Goal: Information Seeking & Learning: Learn about a topic

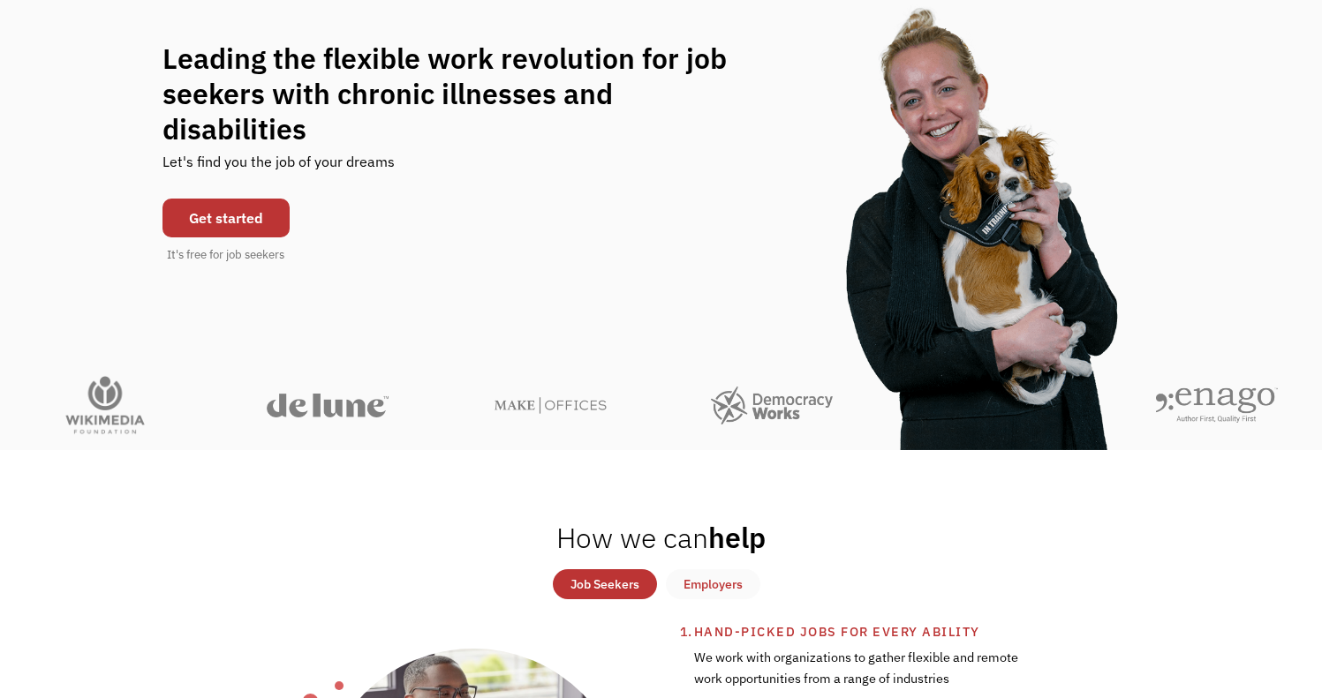
scroll to position [165, 0]
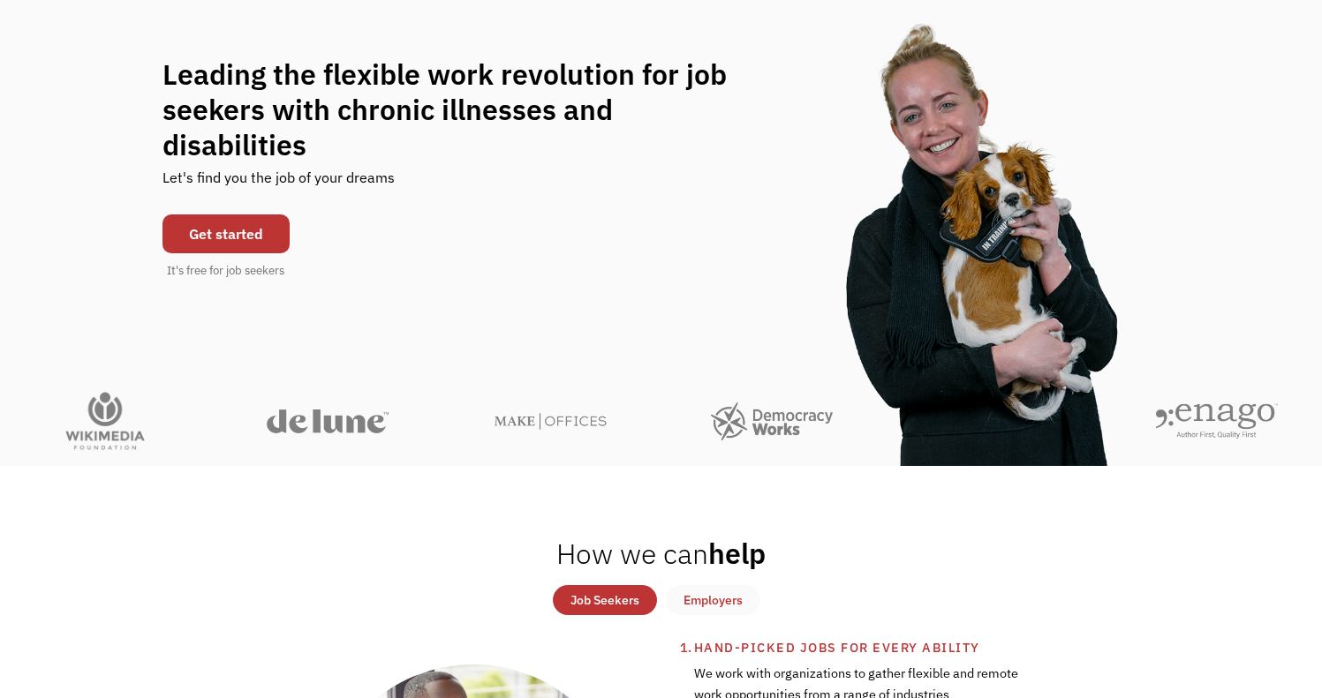
click at [222, 219] on link "Get started" at bounding box center [225, 234] width 127 height 39
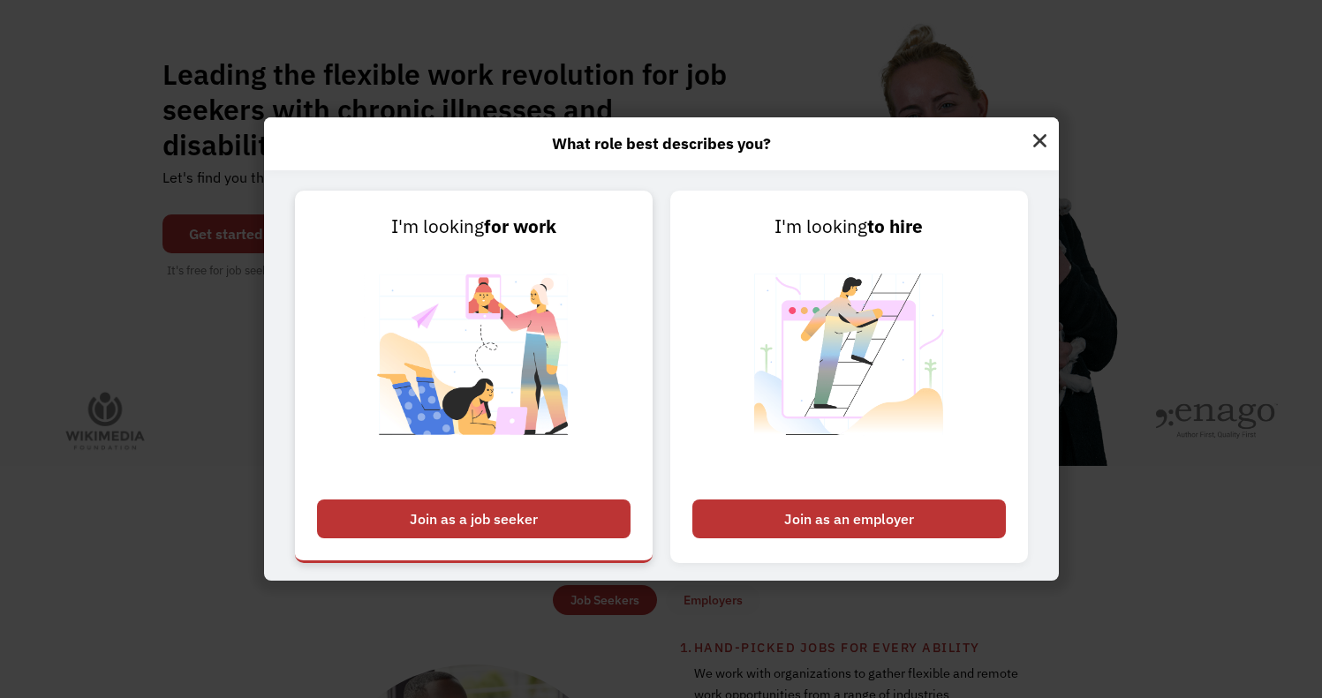
click at [574, 520] on div "Join as a job seeker" at bounding box center [473, 519] width 313 height 39
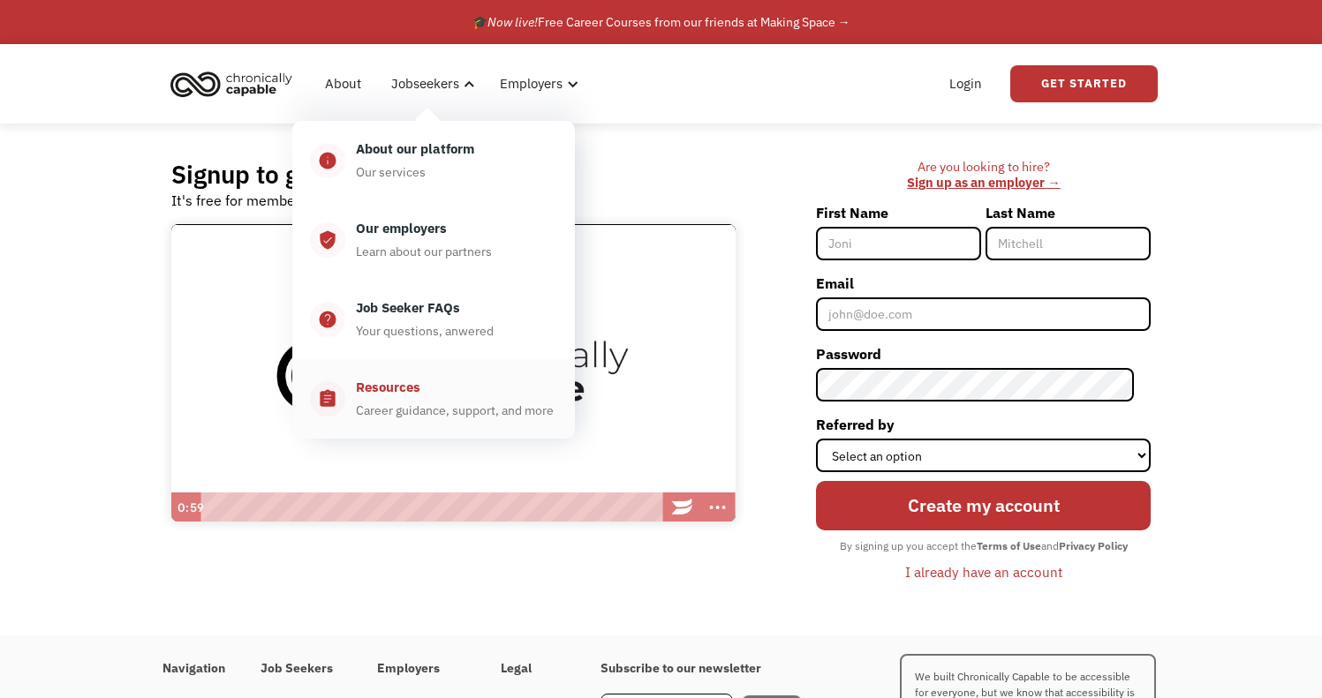
click at [408, 391] on div "Resources" at bounding box center [388, 387] width 64 height 21
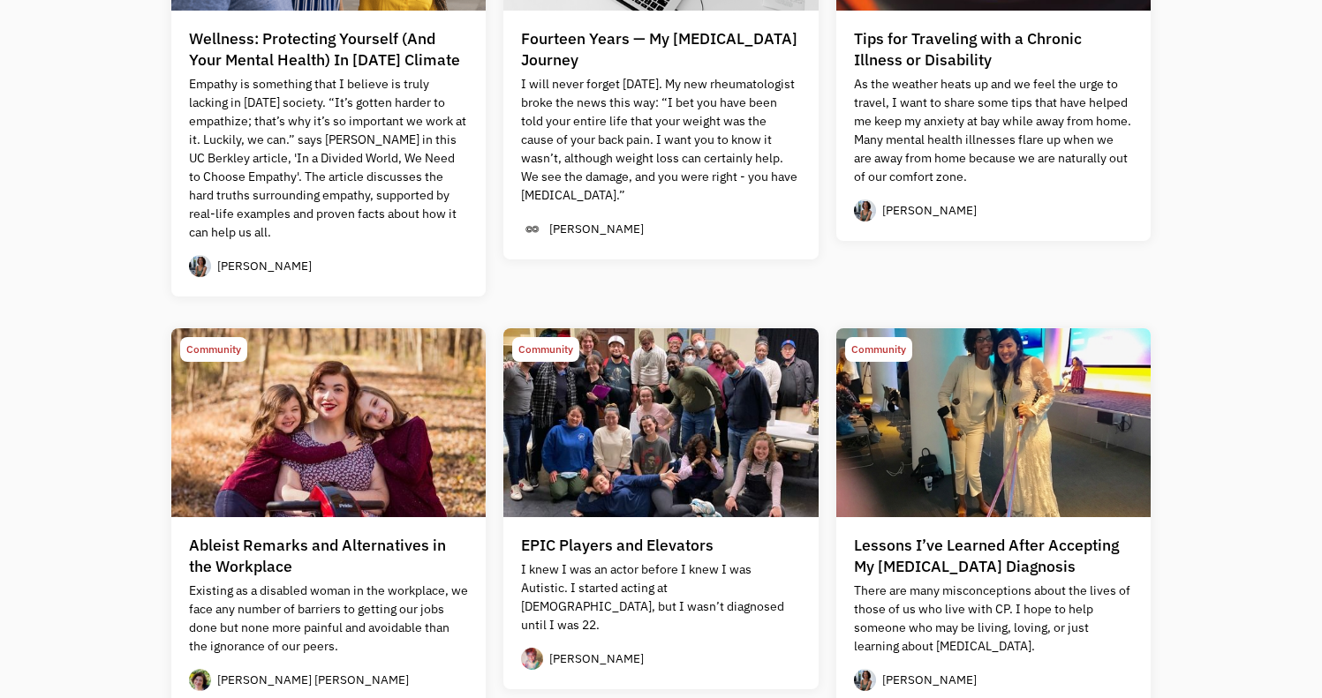
scroll to position [1344, 0]
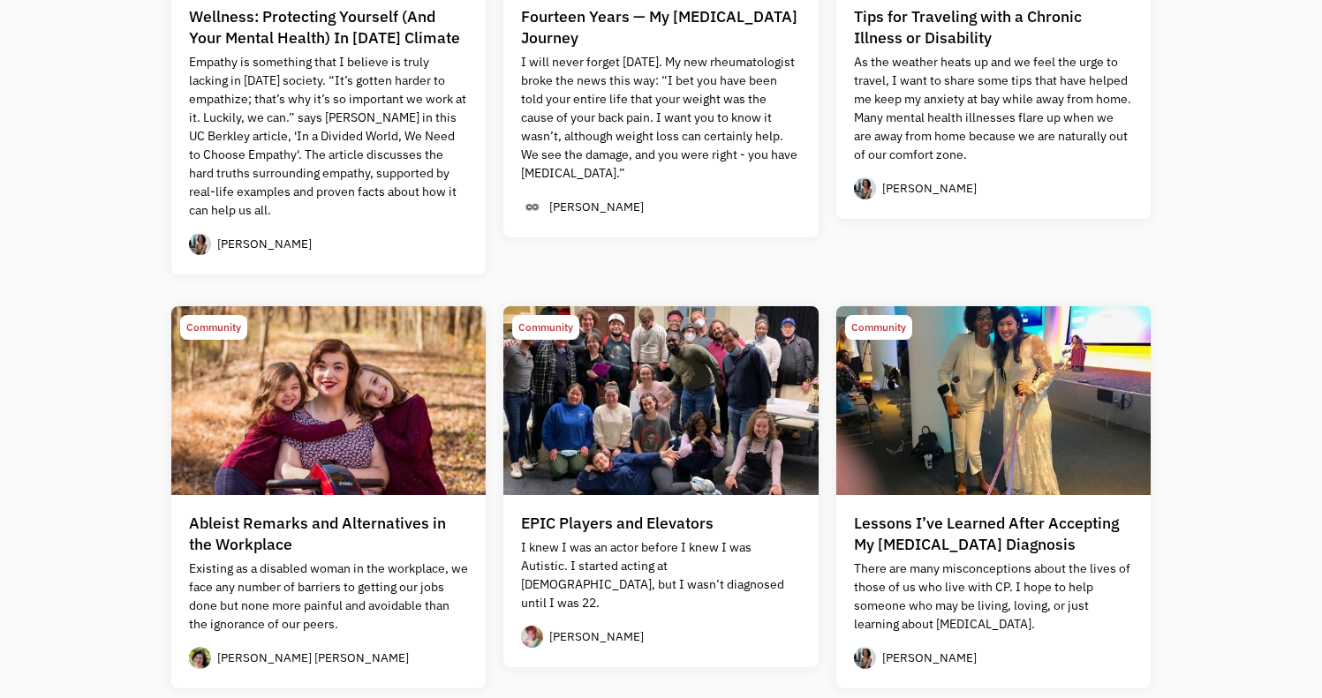
click at [395, 456] on img at bounding box center [328, 400] width 315 height 189
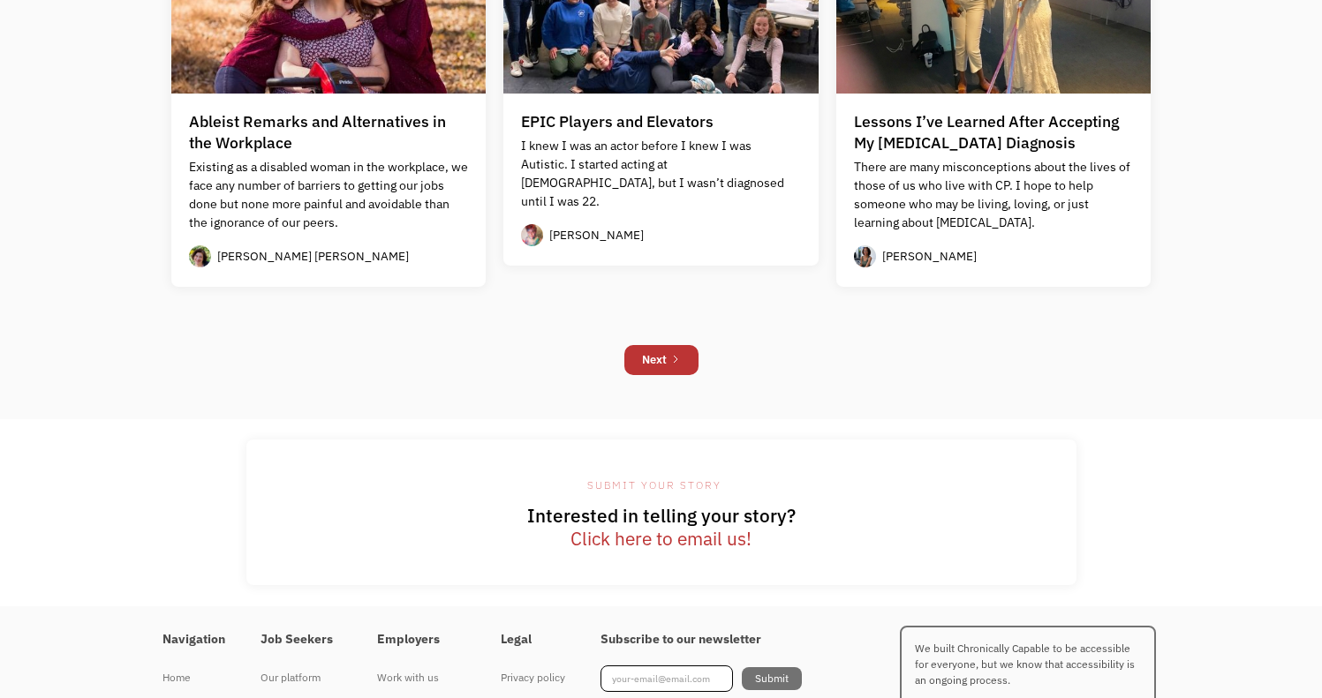
scroll to position [1749, 0]
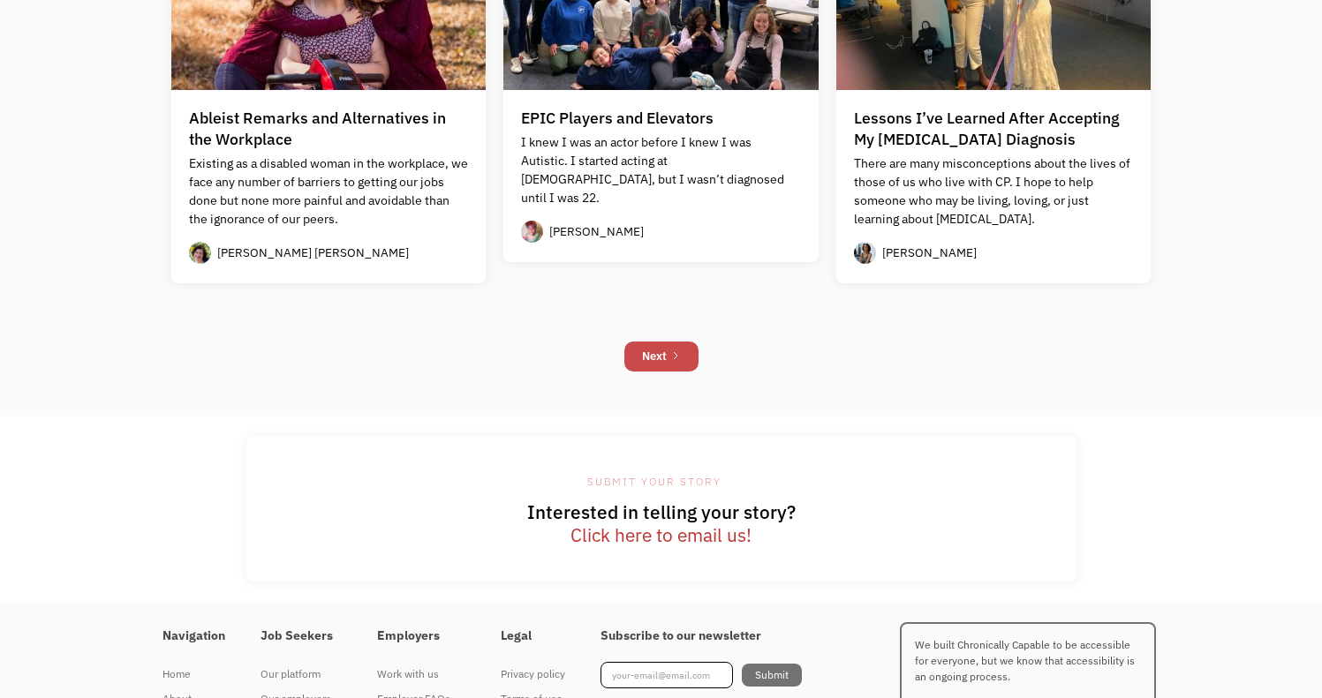
click at [688, 355] on link "Next" at bounding box center [661, 357] width 74 height 30
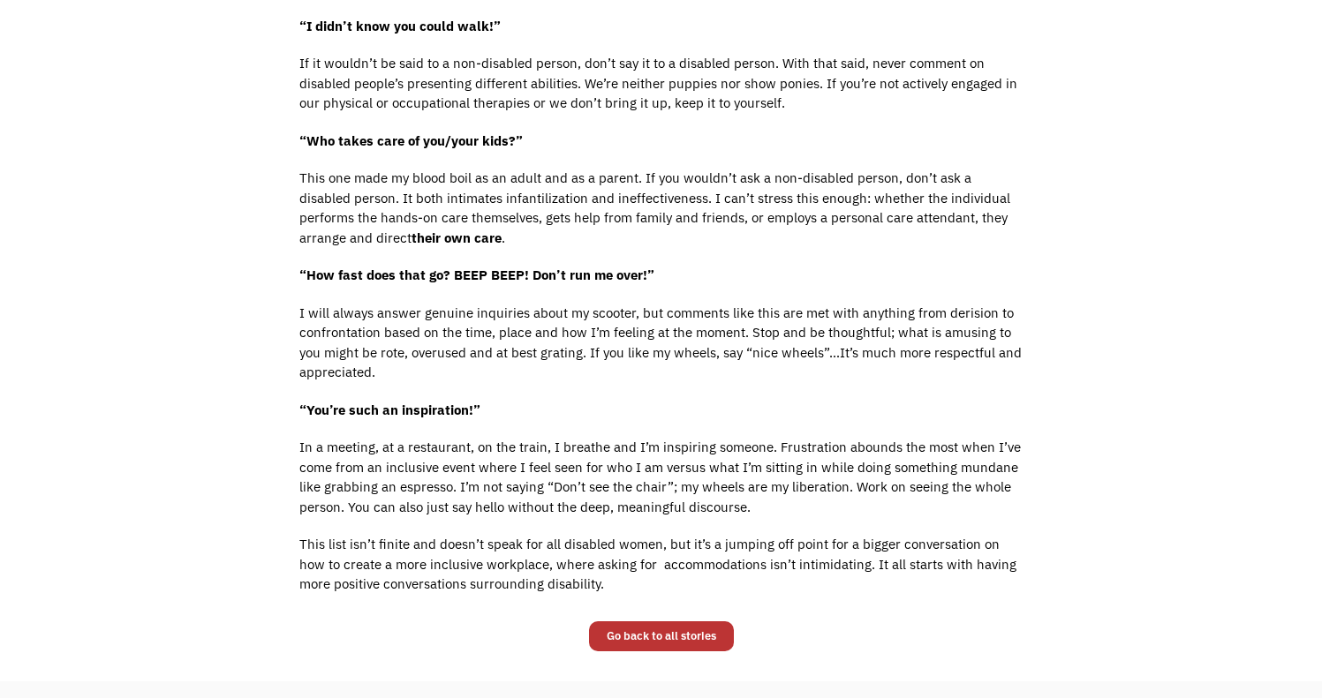
scroll to position [962, 0]
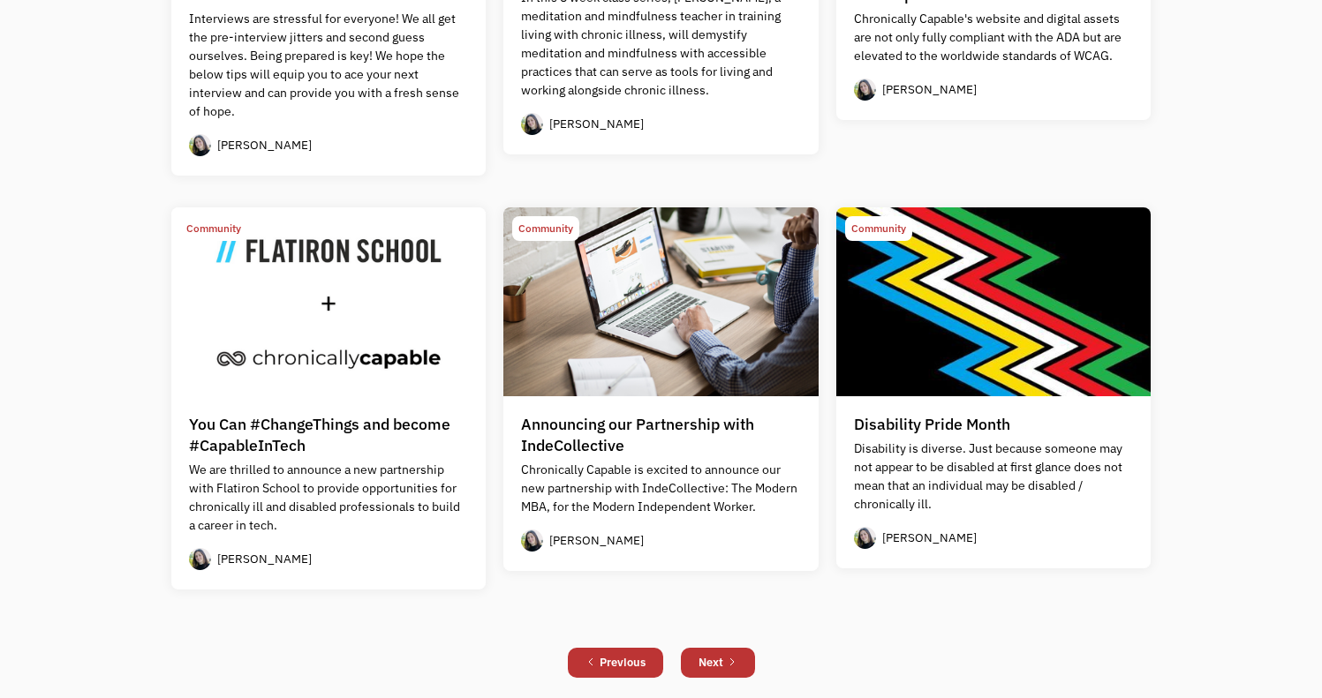
scroll to position [1346, 0]
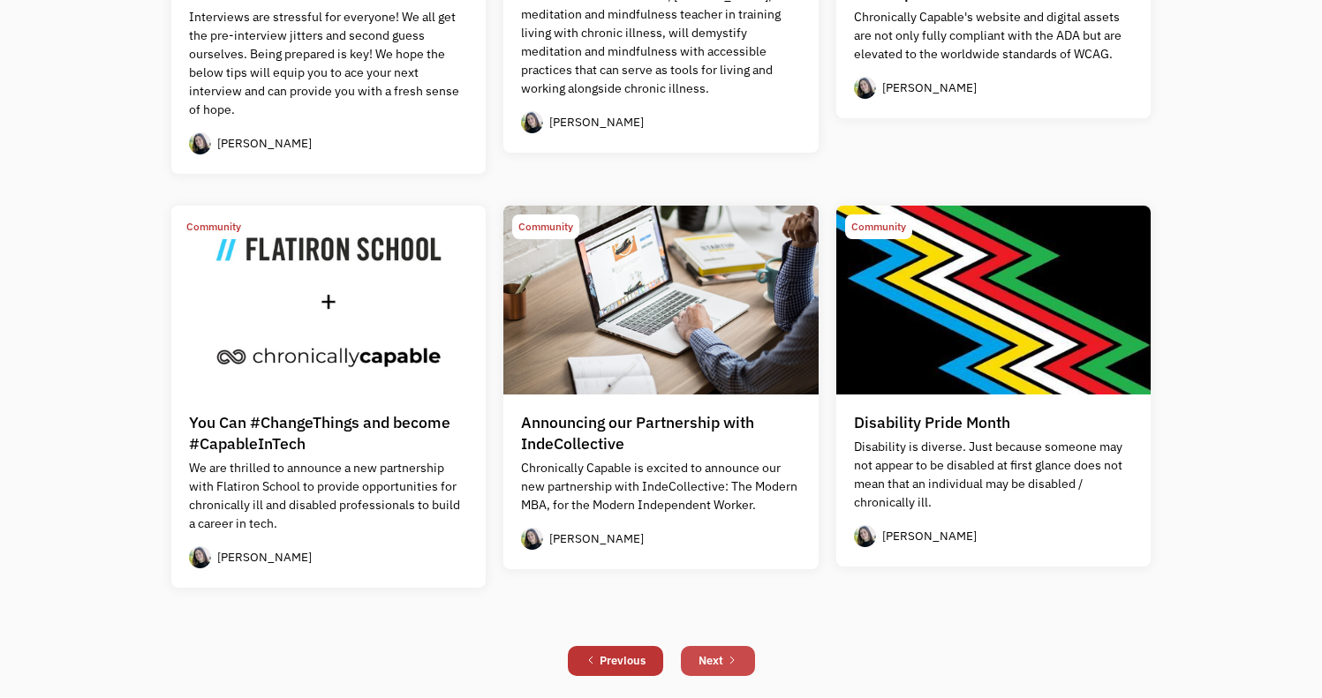
click at [726, 667] on link "Next" at bounding box center [718, 661] width 74 height 30
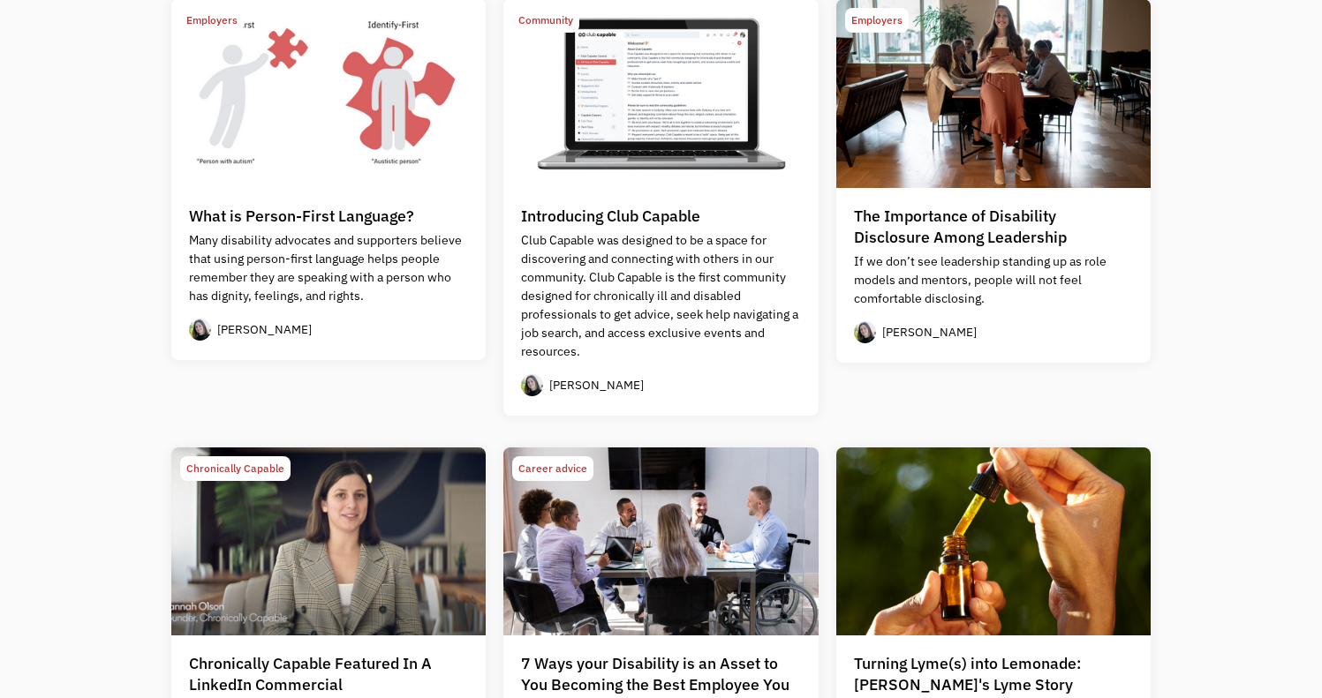
scroll to position [644, 0]
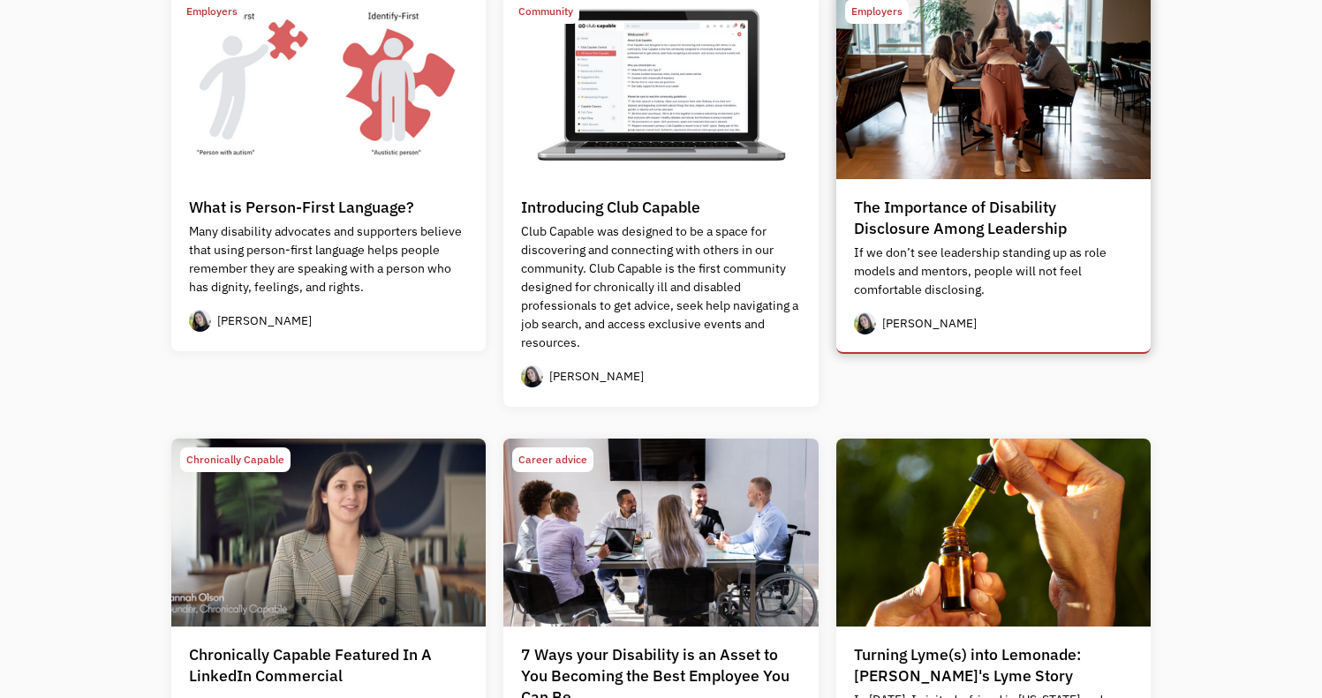
click at [970, 271] on p "If we don’t see leadership standing up as role models and mentors, people will …" at bounding box center [994, 272] width 280 height 56
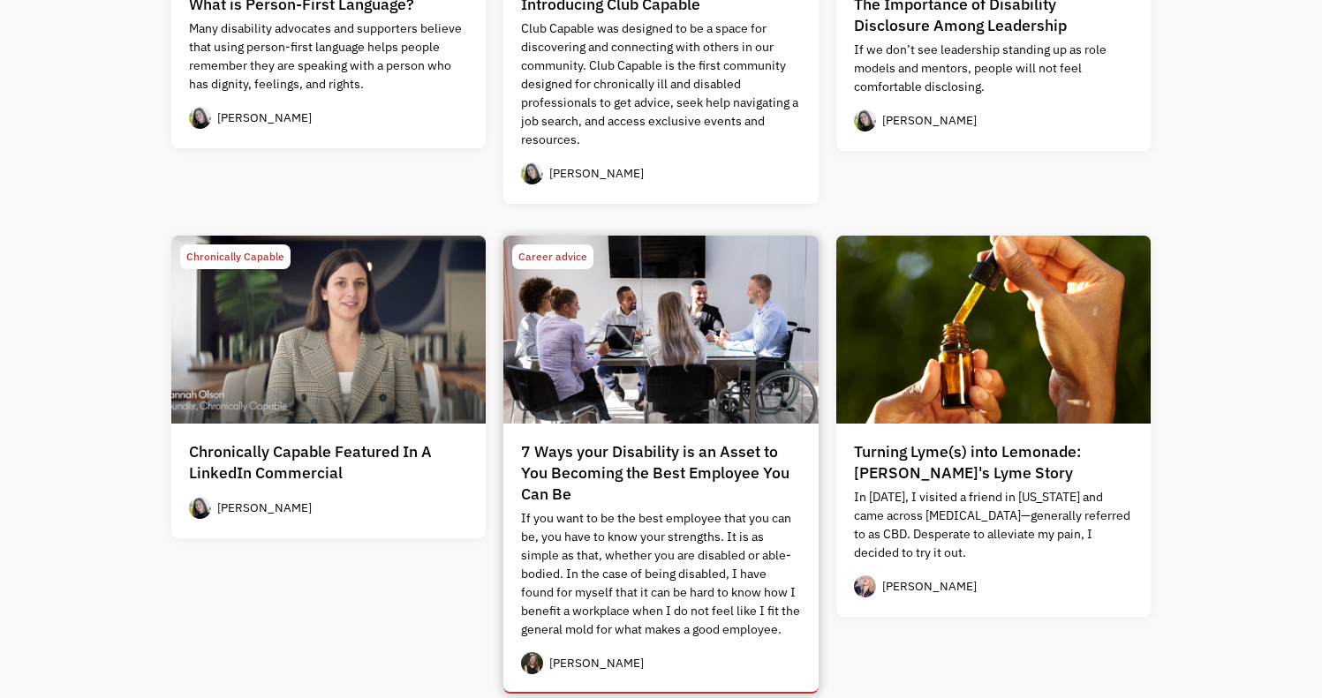
scroll to position [858, 0]
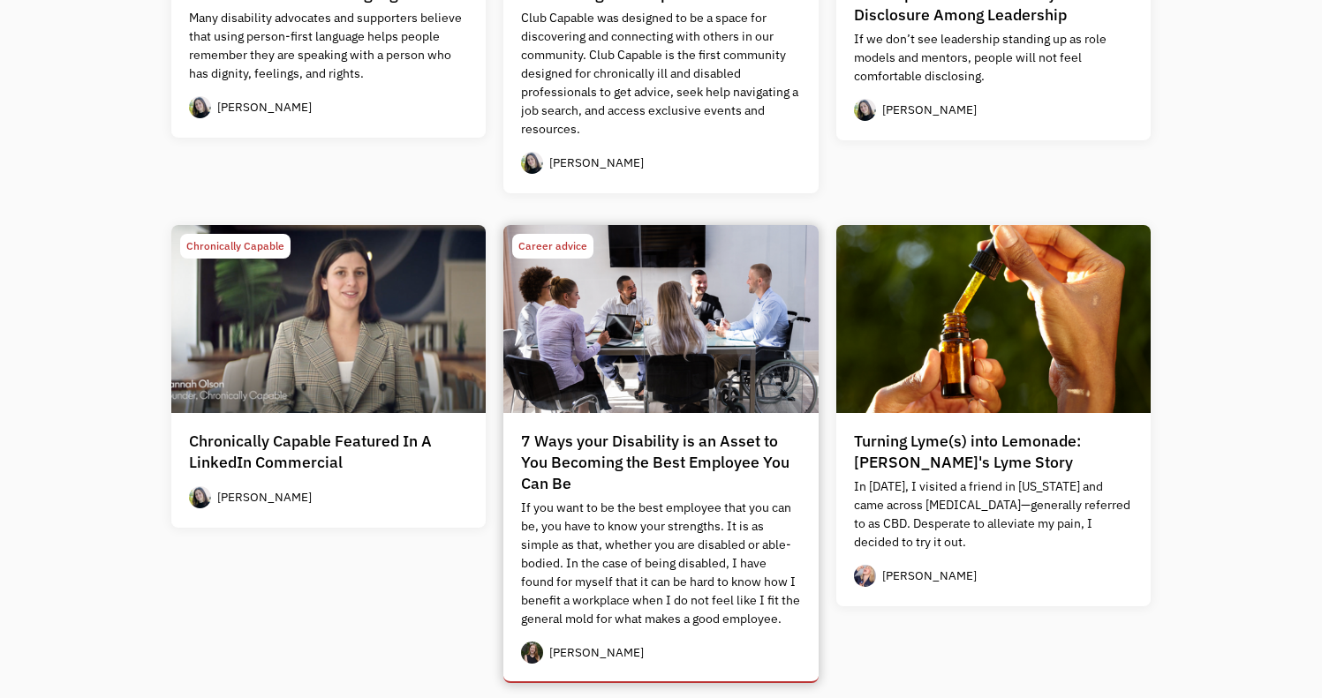
click at [671, 467] on div "7 Ways your Disability is an Asset to You Becoming the Best Employee You Can Be" at bounding box center [661, 463] width 280 height 64
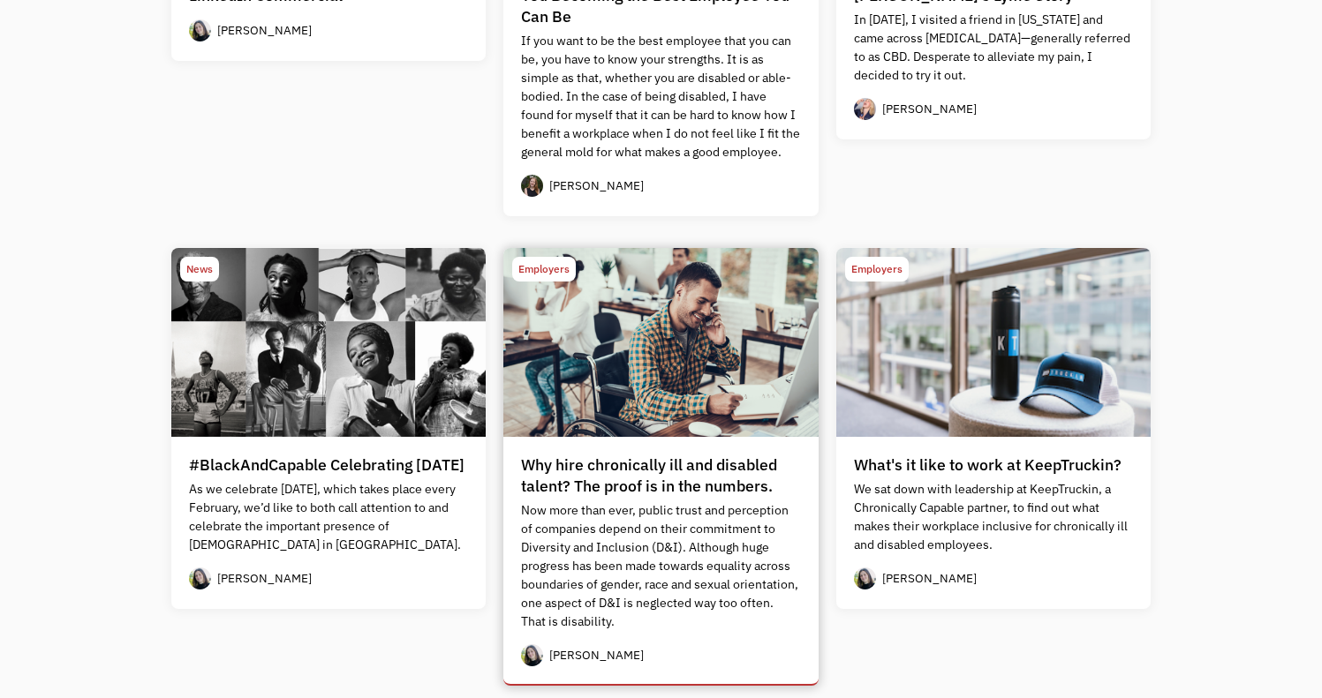
scroll to position [1341, 0]
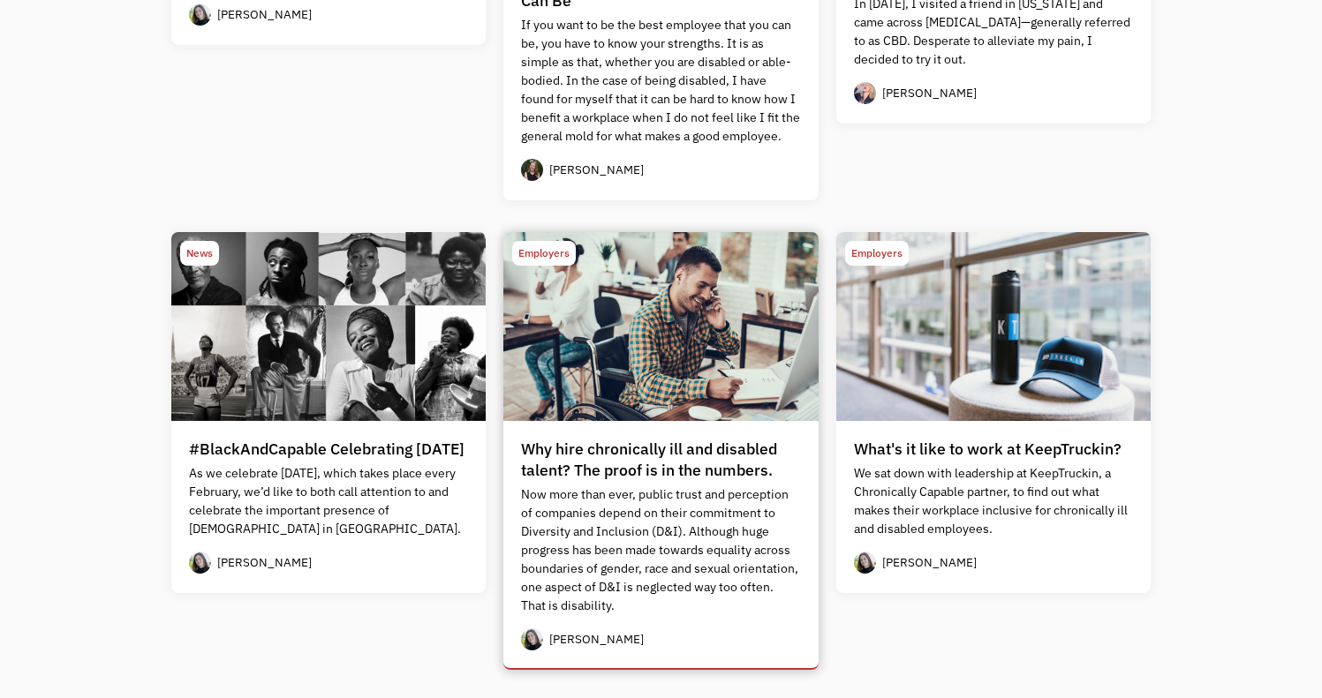
click at [669, 525] on p "Now more than ever, public trust and perception of companies depend on their co…" at bounding box center [661, 551] width 280 height 130
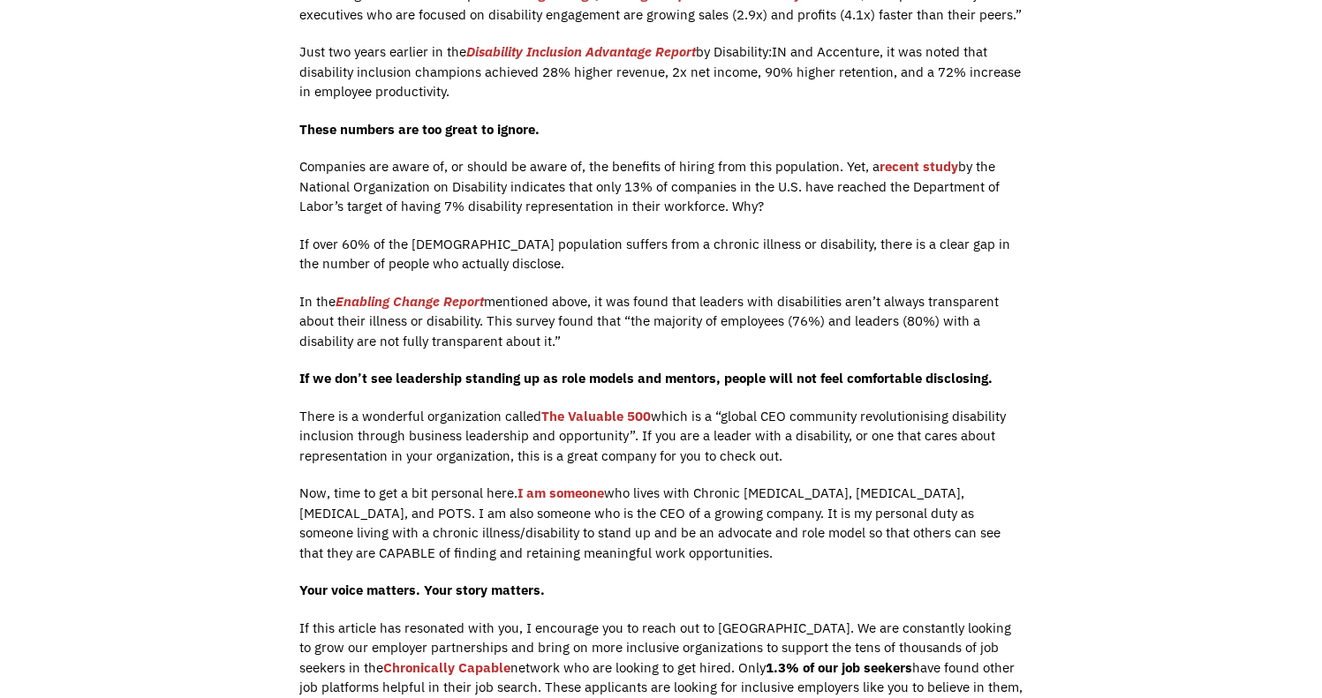
scroll to position [699, 0]
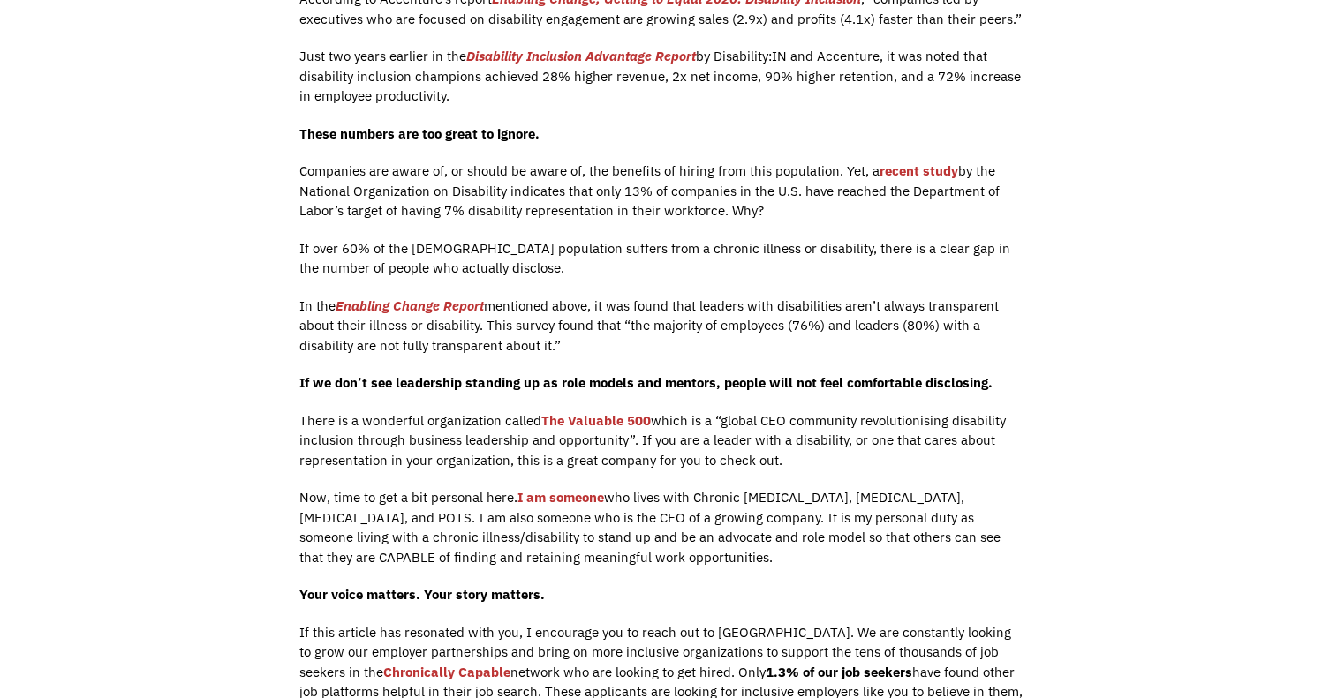
click at [580, 56] on em "Disability Inclusion Advantage Report" at bounding box center [581, 56] width 230 height 17
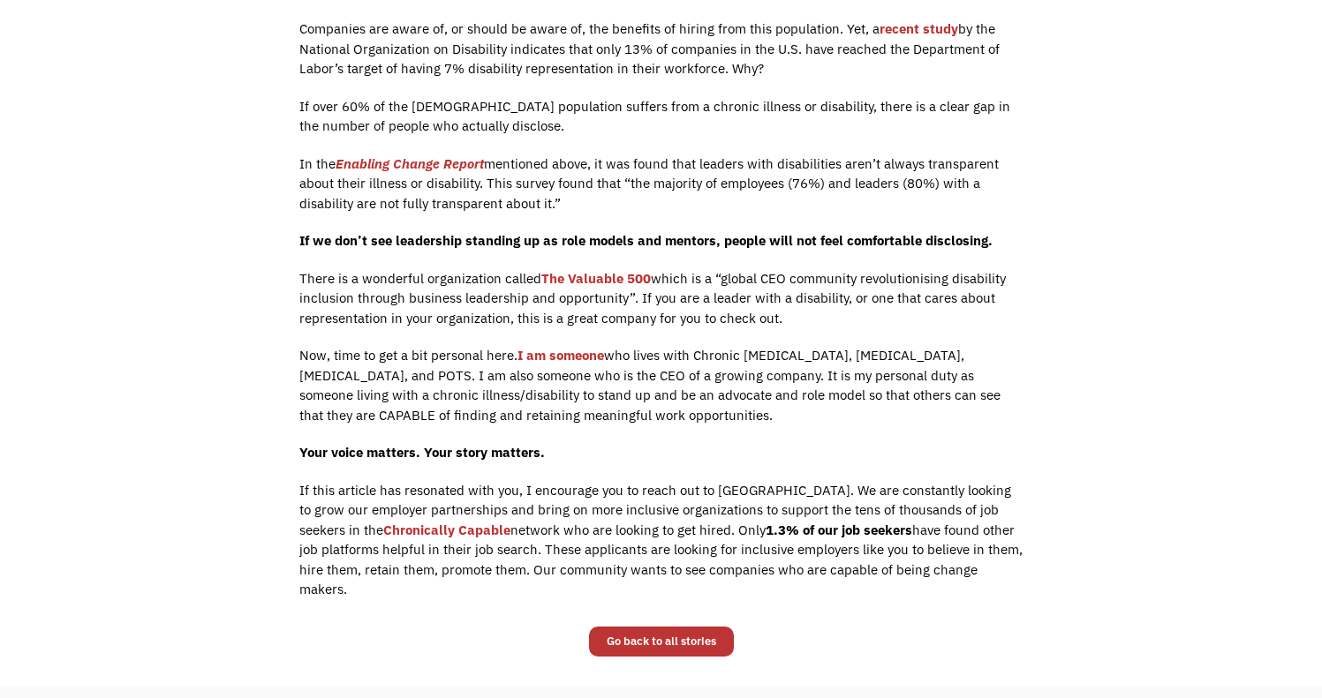
scroll to position [840, 0]
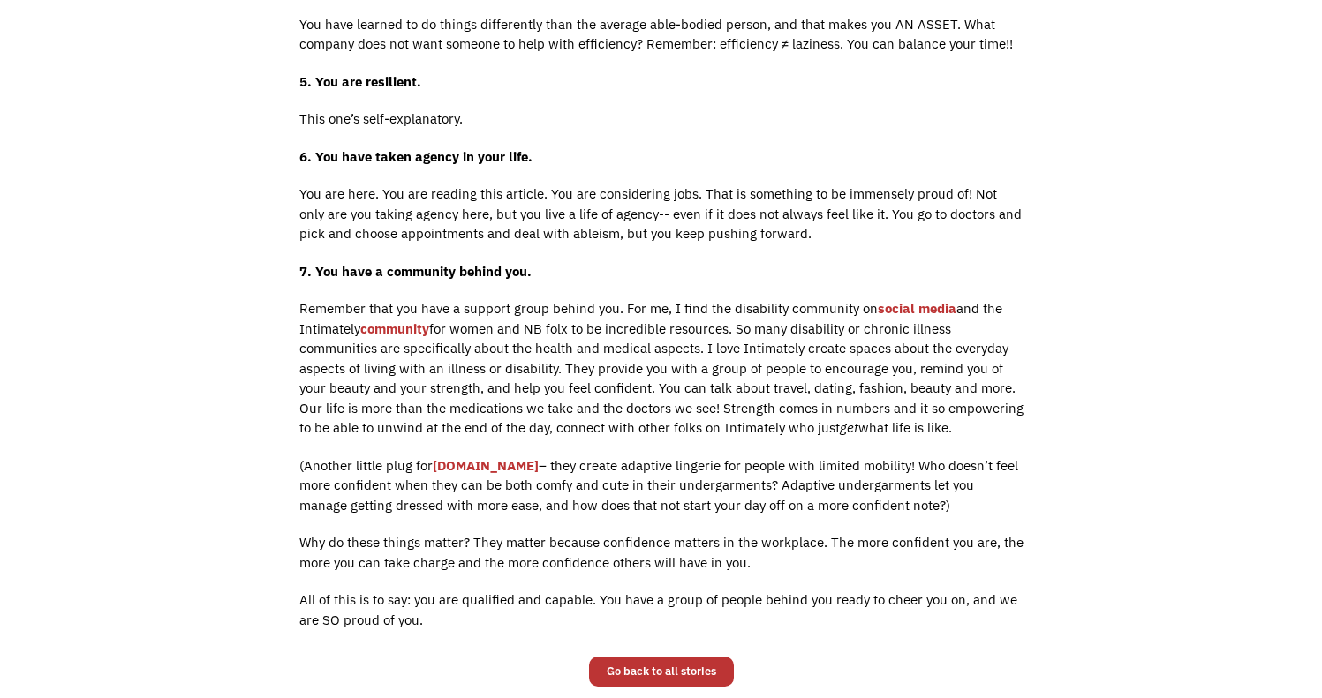
scroll to position [1221, 0]
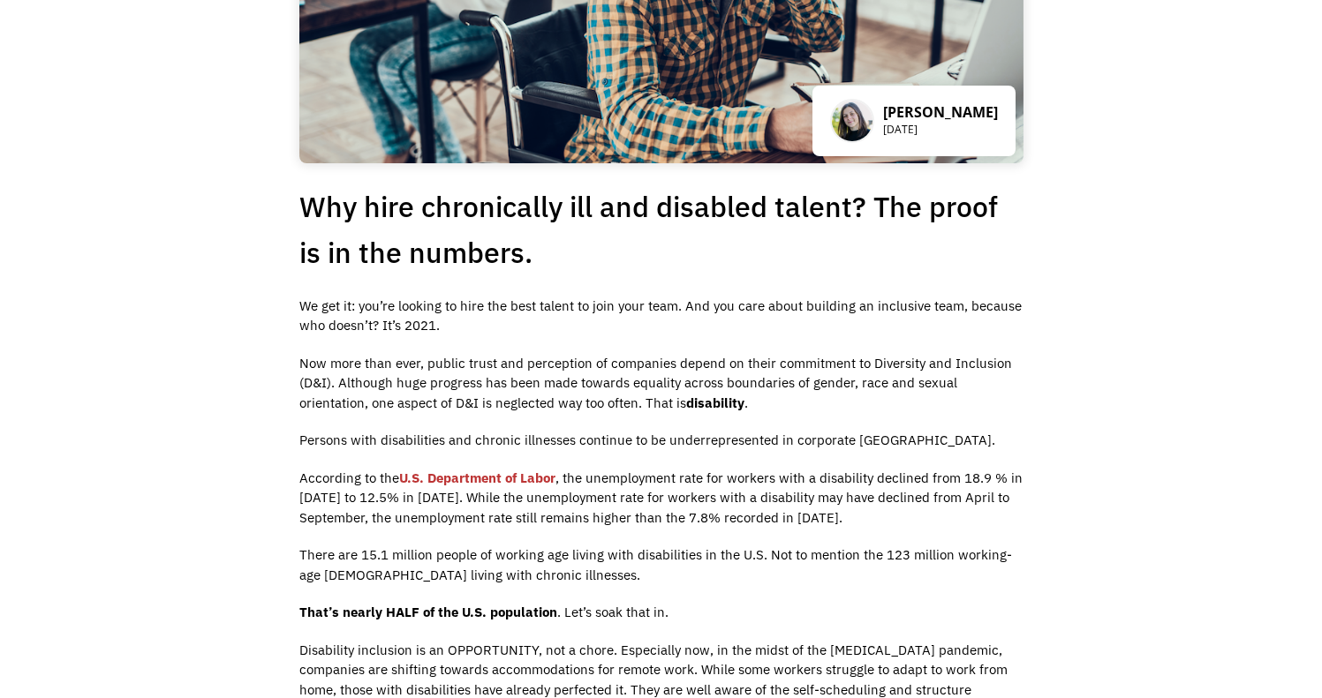
scroll to position [242, 0]
